Goal: Complete application form

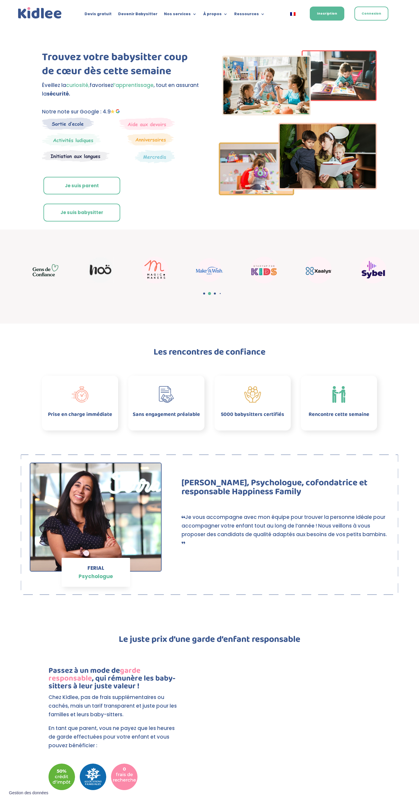
click at [87, 189] on link "Je suis parent" at bounding box center [81, 186] width 77 height 18
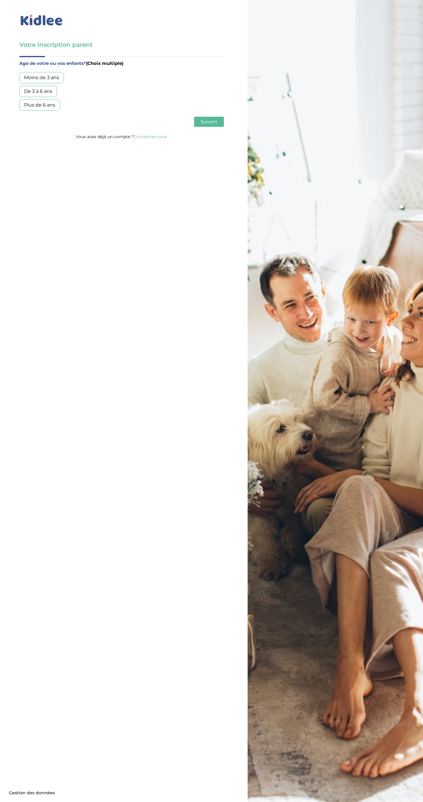
click at [48, 106] on div "Plus de 6 ans" at bounding box center [39, 104] width 41 height 11
click at [208, 124] on span "Suivant" at bounding box center [209, 122] width 17 height 6
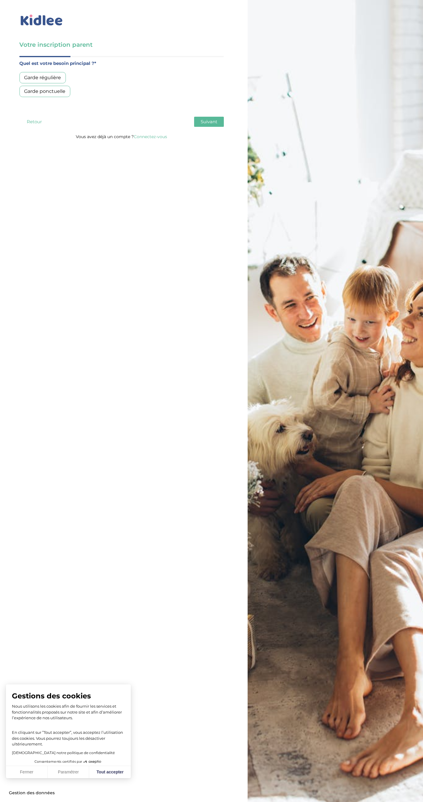
click at [57, 79] on div "Garde régulière" at bounding box center [42, 77] width 46 height 11
click at [207, 118] on button "Suivant" at bounding box center [209, 122] width 30 height 10
click at [60, 90] on div "Entre 30 et 50h/mois" at bounding box center [49, 91] width 60 height 11
click at [209, 121] on span "Suivant" at bounding box center [209, 122] width 17 height 6
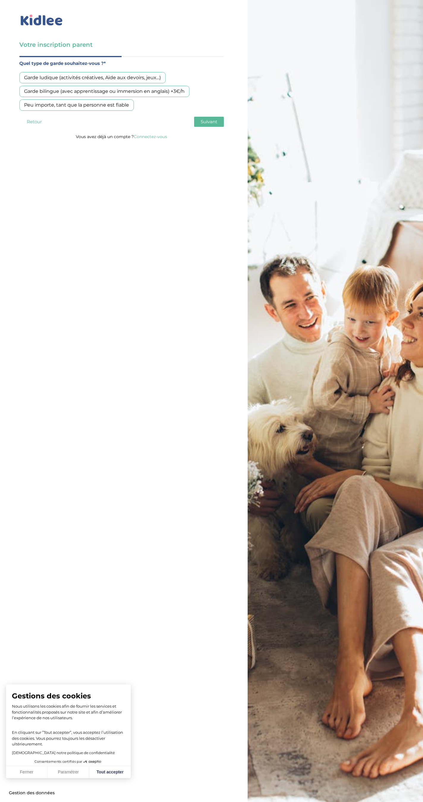
click at [76, 79] on div "Garde ludique (activités créatives, Aide aux devoirs, jeux…)" at bounding box center [92, 77] width 146 height 11
click at [213, 123] on span "Suivant" at bounding box center [209, 122] width 17 height 6
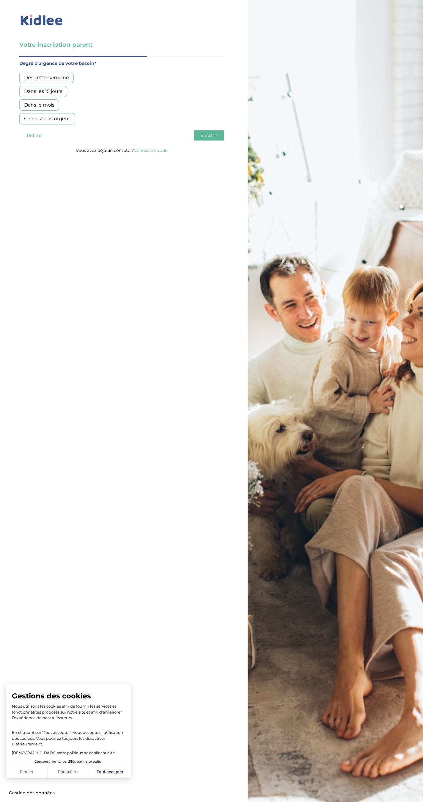
click at [41, 93] on div "Dans les 15 jours" at bounding box center [43, 91] width 48 height 11
click at [207, 134] on span "Suivant" at bounding box center [209, 135] width 17 height 6
click at [85, 93] on div "Oui, en direct ou via cercle proche" at bounding box center [64, 91] width 90 height 11
click at [211, 137] on span "Suivant" at bounding box center [209, 135] width 17 height 6
click at [36, 87] on textarea at bounding box center [121, 95] width 205 height 30
